Goal: Task Accomplishment & Management: Complete application form

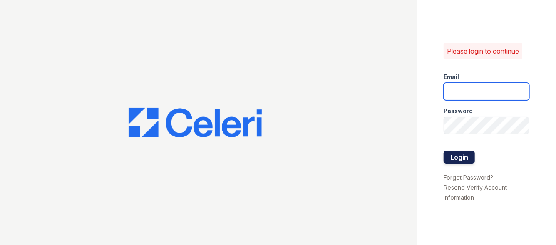
type input "franklin1@cafmanagement.com"
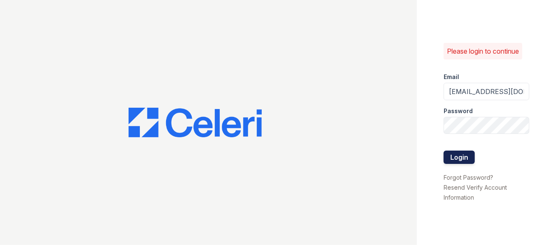
click at [461, 153] on button "Login" at bounding box center [458, 157] width 31 height 13
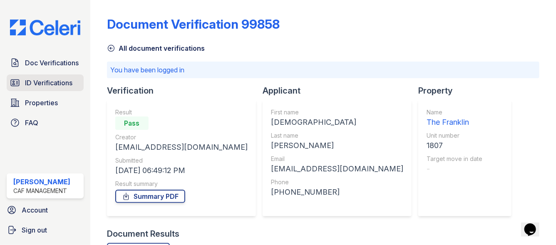
click at [57, 90] on link "ID Verifications" at bounding box center [45, 82] width 77 height 17
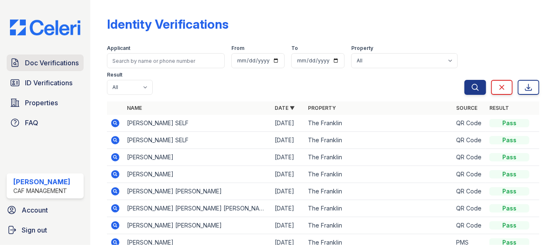
click at [52, 67] on span "Doc Verifications" at bounding box center [52, 63] width 54 height 10
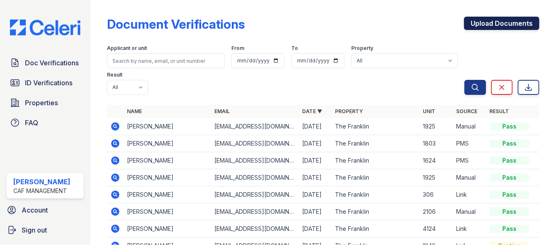
click at [475, 23] on link "Upload Documents" at bounding box center [501, 23] width 75 height 13
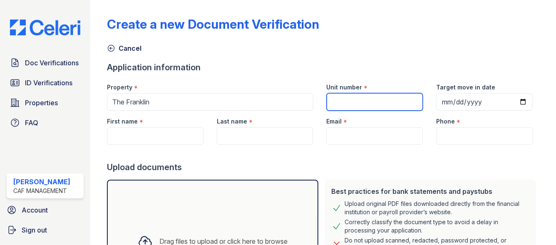
click at [348, 103] on input "Unit number" at bounding box center [375, 101] width 97 height 17
type input "1826"
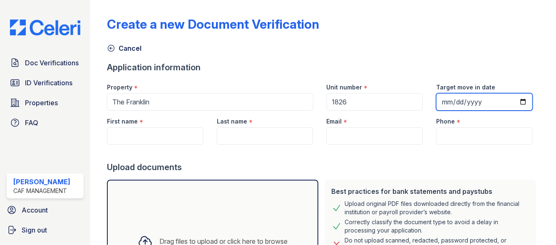
click at [441, 99] on input "Target move in date" at bounding box center [484, 101] width 97 height 17
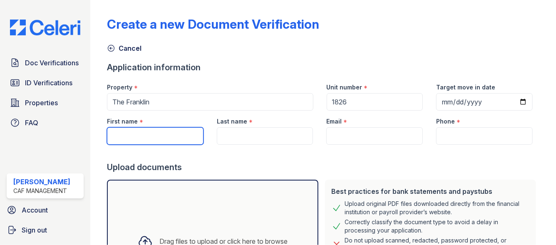
click at [183, 136] on input "First name" at bounding box center [155, 135] width 97 height 17
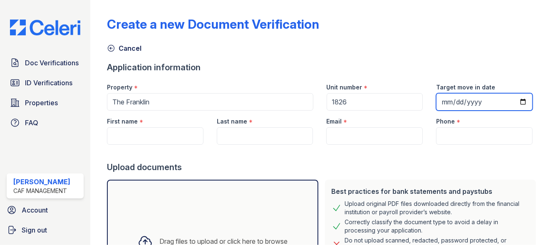
click at [517, 101] on input "2025-09-30" at bounding box center [484, 101] width 97 height 17
type input "2025-10-10"
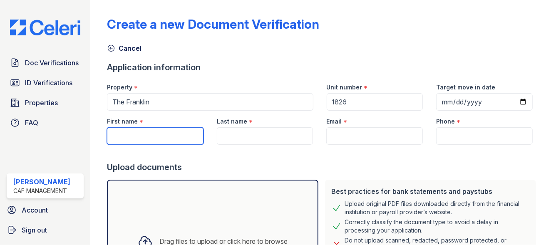
click at [136, 133] on input "First name" at bounding box center [155, 135] width 97 height 17
type input "Angelina"
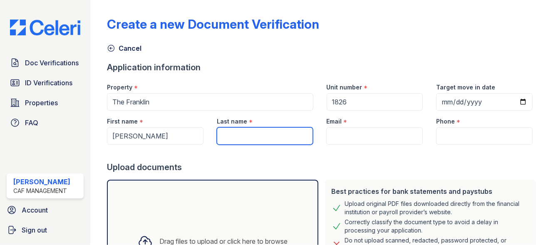
click at [288, 135] on input "Last name" at bounding box center [265, 135] width 97 height 17
type input "[PERSON_NAME]"
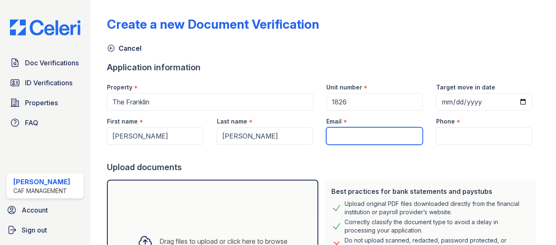
click at [353, 138] on input "Email" at bounding box center [374, 135] width 97 height 17
paste input "angelinagarduno49@gmail.coma"
type input "[EMAIL_ADDRESS][DOMAIN_NAME]"
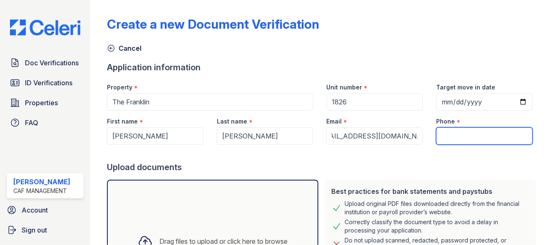
click at [451, 137] on input "Phone" at bounding box center [484, 135] width 97 height 17
paste input "(480) 617-4066"
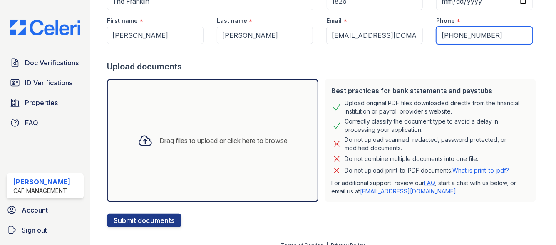
scroll to position [100, 0]
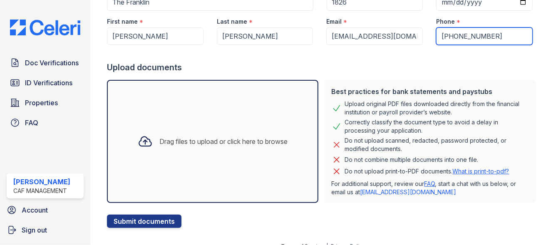
type input "(480) 617-4066"
click at [242, 102] on div "Drag files to upload or click here to browse" at bounding box center [212, 141] width 211 height 123
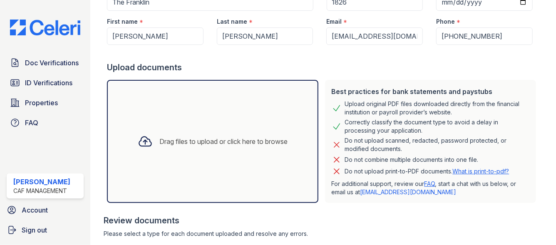
scroll to position [226, 0]
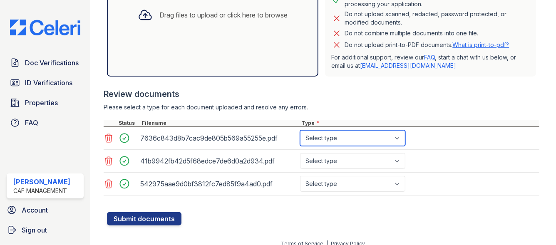
click at [341, 139] on select "Select type Paystub Bank Statement Offer Letter Tax Documents Benefit Award Let…" at bounding box center [352, 138] width 105 height 16
select select "paystub"
click at [300, 130] on select "Select type Paystub Bank Statement Offer Letter Tax Documents Benefit Award Let…" at bounding box center [352, 138] width 105 height 16
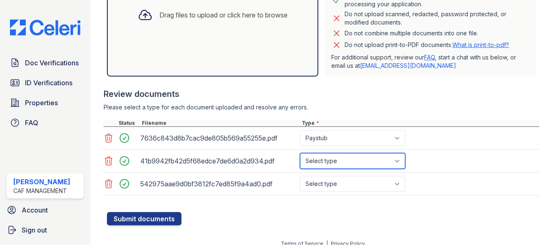
click at [323, 160] on select "Select type Paystub Bank Statement Offer Letter Tax Documents Benefit Award Let…" at bounding box center [352, 161] width 105 height 16
select select "paystub"
click at [300, 153] on select "Select type Paystub Bank Statement Offer Letter Tax Documents Benefit Award Let…" at bounding box center [352, 161] width 105 height 16
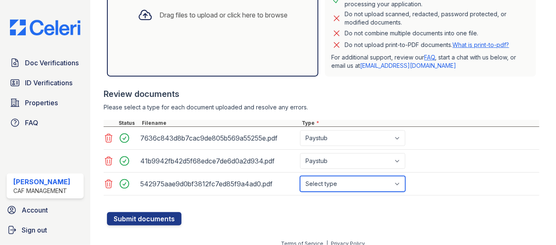
click at [319, 183] on select "Select type Paystub Bank Statement Offer Letter Tax Documents Benefit Award Let…" at bounding box center [352, 184] width 105 height 16
select select "paystub"
click at [300, 176] on select "Select type Paystub Bank Statement Offer Letter Tax Documents Benefit Award Let…" at bounding box center [352, 184] width 105 height 16
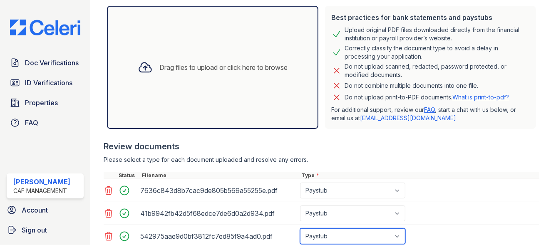
scroll to position [233, 0]
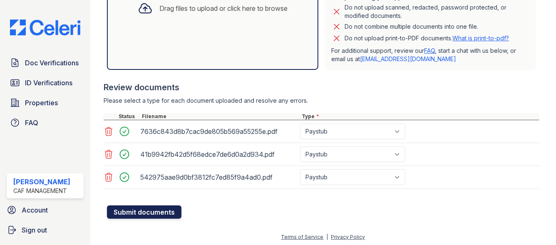
click at [149, 212] on button "Submit documents" at bounding box center [144, 211] width 74 height 13
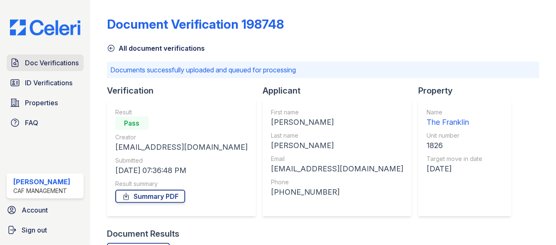
click at [21, 58] on link "Doc Verifications" at bounding box center [45, 62] width 77 height 17
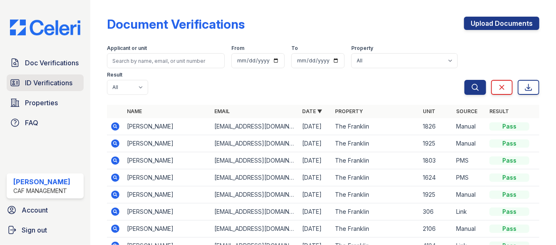
click at [21, 86] on link "ID Verifications" at bounding box center [45, 82] width 77 height 17
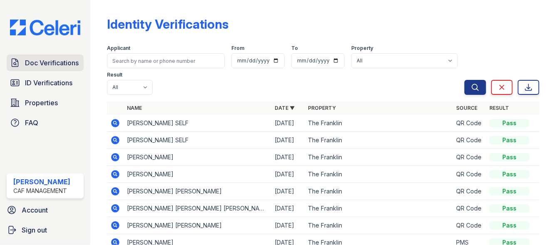
click at [41, 67] on span "Doc Verifications" at bounding box center [52, 63] width 54 height 10
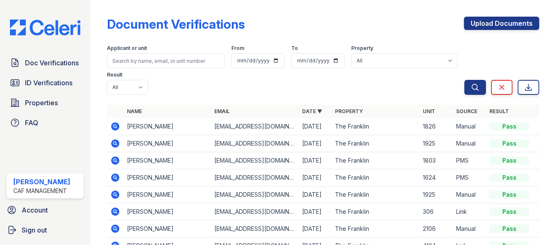
click at [113, 127] on icon at bounding box center [115, 126] width 8 height 8
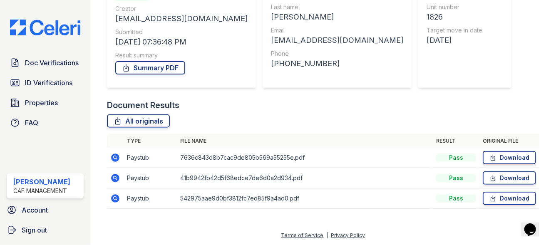
click at [113, 158] on icon at bounding box center [115, 157] width 8 height 8
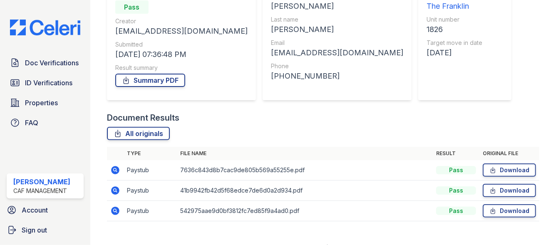
scroll to position [93, 0]
click at [62, 64] on span "Doc Verifications" at bounding box center [52, 63] width 54 height 10
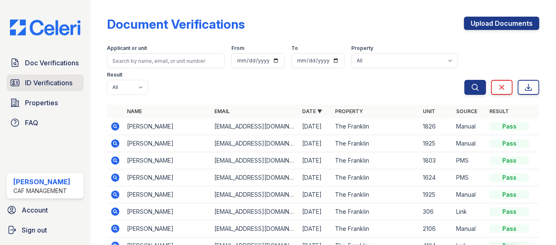
click at [70, 86] on span "ID Verifications" at bounding box center [48, 83] width 47 height 10
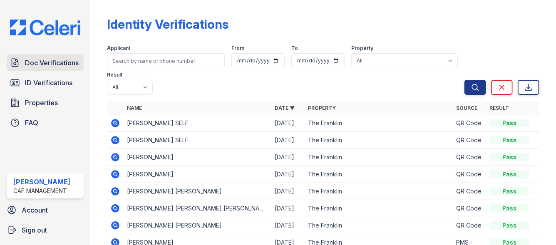
click at [59, 62] on span "Doc Verifications" at bounding box center [52, 63] width 54 height 10
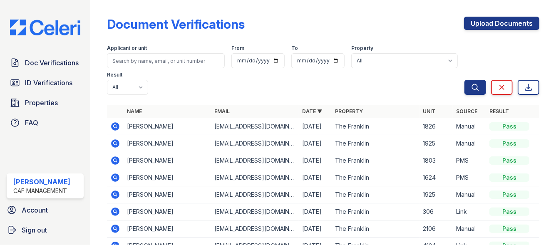
click at [111, 126] on icon at bounding box center [115, 126] width 8 height 8
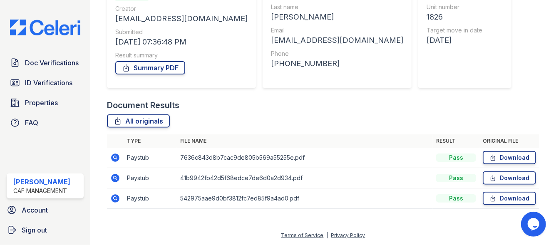
click at [114, 157] on icon at bounding box center [115, 157] width 2 height 2
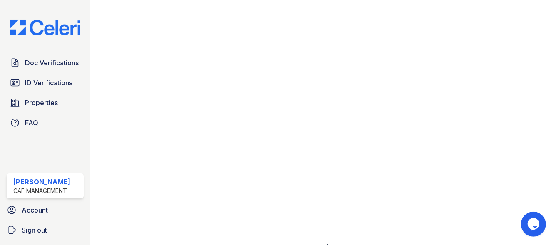
scroll to position [431, 0]
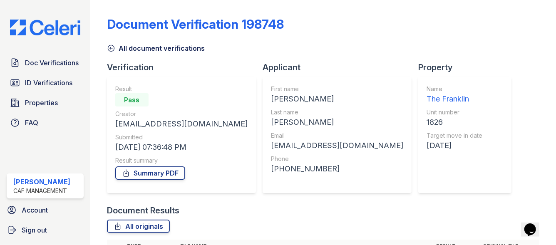
scroll to position [105, 0]
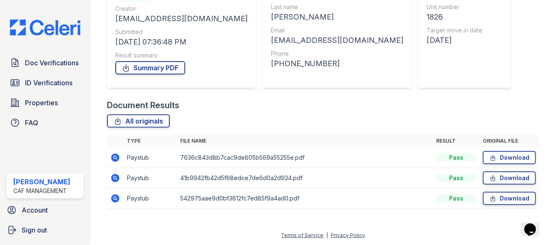
click at [114, 177] on icon at bounding box center [115, 177] width 2 height 2
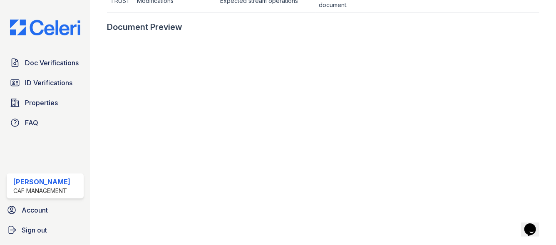
scroll to position [376, 0]
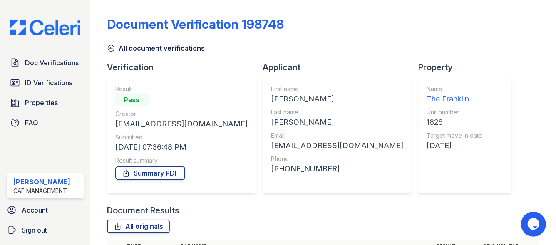
scroll to position [105, 0]
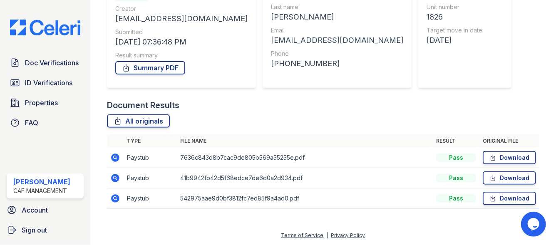
click at [115, 201] on icon at bounding box center [115, 198] width 8 height 8
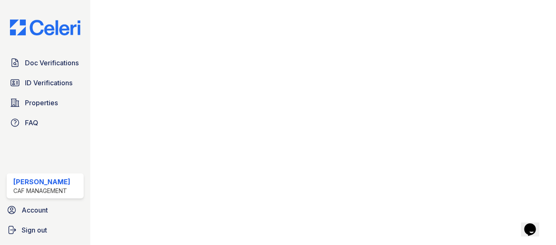
scroll to position [426, 0]
